Goal: Check status: Check status

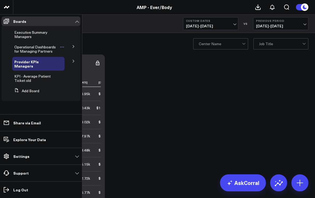
click at [32, 48] on span "Operational Dashboards for Managing Partners" at bounding box center [34, 48] width 41 height 9
click at [26, 37] on span "Executive Summary Managers" at bounding box center [30, 34] width 33 height 9
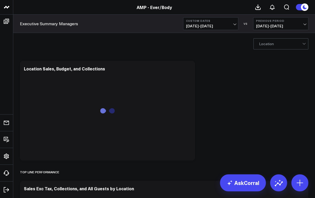
click at [235, 25] on span "[DATE] - [DATE]" at bounding box center [210, 26] width 49 height 4
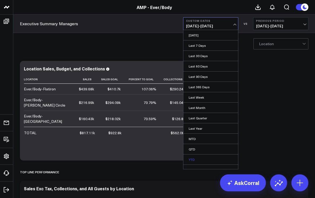
scroll to position [6, 0]
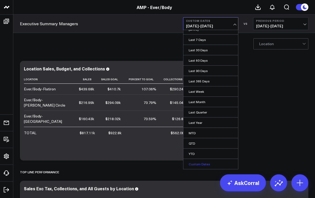
click at [195, 162] on link "Custom Dates" at bounding box center [210, 164] width 55 height 10
select select "8"
select select "2025"
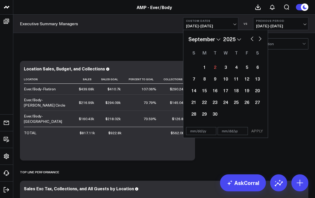
click at [249, 39] on div "January February March April May June July August September October November [D…" at bounding box center [226, 39] width 74 height 8
click at [216, 39] on select "January February March April May June July August September October November De…" at bounding box center [205, 39] width 32 height 8
select select "7"
select select "2025"
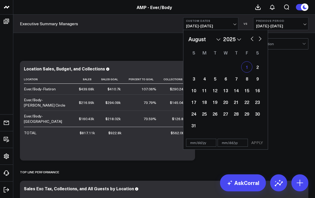
click at [245, 68] on div "1" at bounding box center [247, 67] width 11 height 11
type input "[DATE]"
select select "7"
select select "2025"
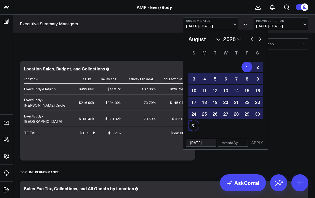
click at [193, 125] on div "31" at bounding box center [194, 125] width 11 height 11
type input "[DATE]"
select select "7"
select select "2025"
click at [258, 143] on button "APPLY" at bounding box center [257, 143] width 16 height 8
